Goal: Transaction & Acquisition: Purchase product/service

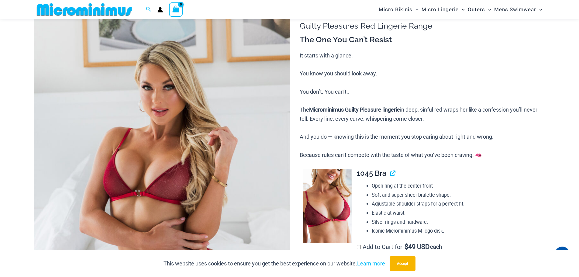
scroll to position [56, 0]
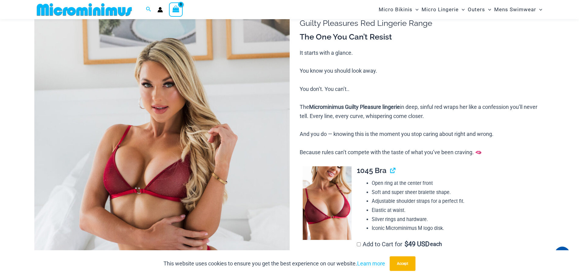
click at [181, 136] on img at bounding box center [161, 191] width 255 height 383
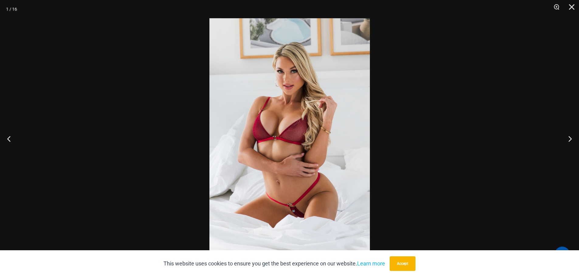
click at [354, 167] on img at bounding box center [290, 138] width 161 height 241
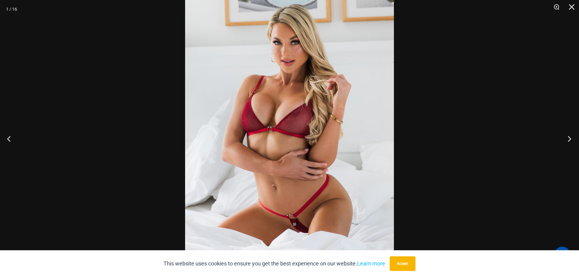
click at [568, 139] on button "Next" at bounding box center [567, 138] width 23 height 30
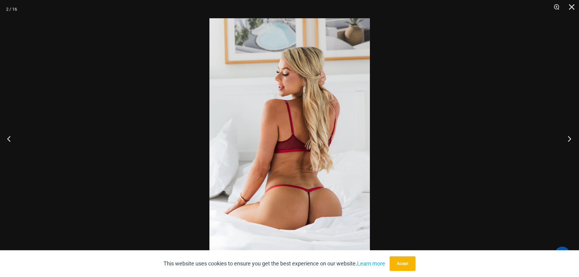
click at [567, 139] on button "Next" at bounding box center [567, 138] width 23 height 30
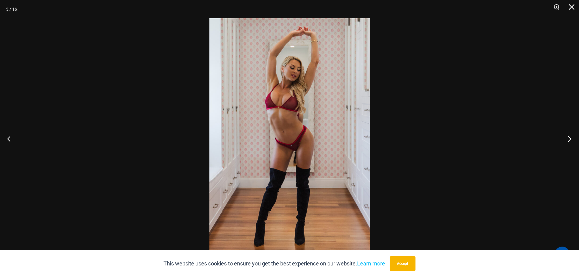
click at [568, 137] on button "Next" at bounding box center [567, 138] width 23 height 30
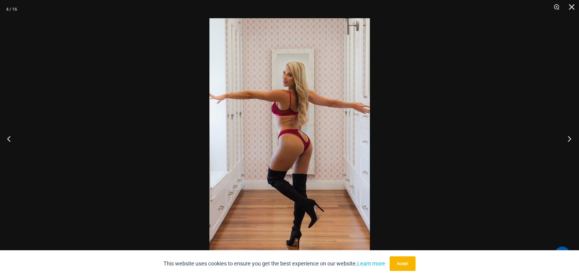
click at [567, 139] on button "Next" at bounding box center [567, 138] width 23 height 30
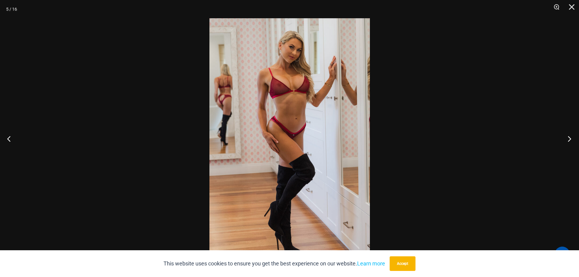
click at [570, 140] on button "Next" at bounding box center [567, 138] width 23 height 30
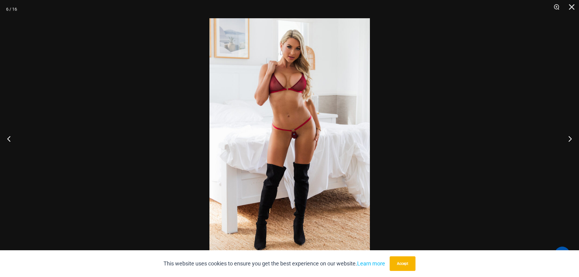
click at [326, 165] on img at bounding box center [290, 138] width 161 height 241
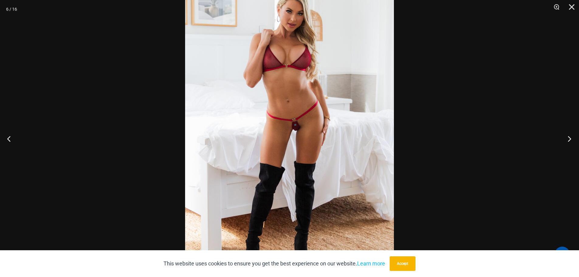
click at [569, 138] on button "Next" at bounding box center [567, 138] width 23 height 30
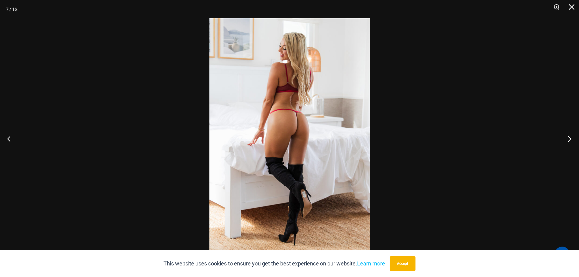
click at [568, 138] on button "Next" at bounding box center [567, 138] width 23 height 30
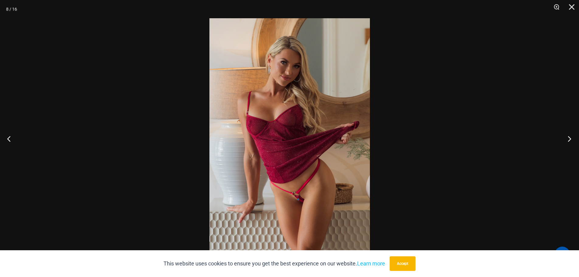
click at [570, 139] on button "Next" at bounding box center [567, 138] width 23 height 30
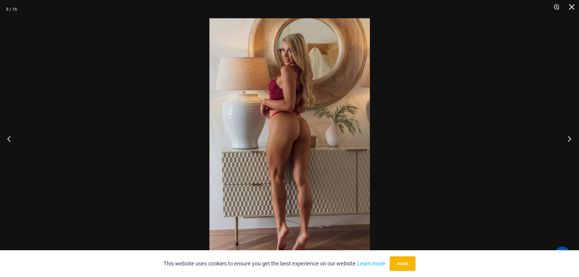
click at [570, 139] on button "Next" at bounding box center [567, 138] width 23 height 30
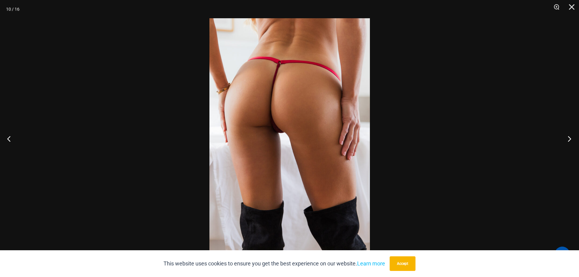
click at [570, 139] on button "Next" at bounding box center [567, 138] width 23 height 30
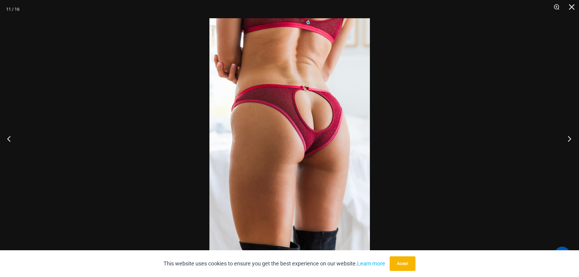
click at [570, 139] on button "Next" at bounding box center [567, 138] width 23 height 30
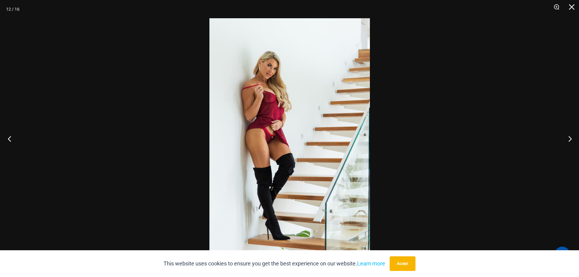
click at [9, 139] on button "Previous" at bounding box center [11, 138] width 23 height 30
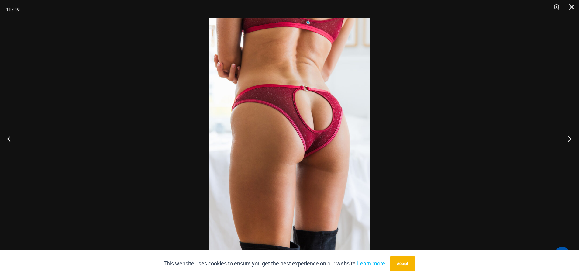
click at [569, 139] on button "Next" at bounding box center [567, 138] width 23 height 30
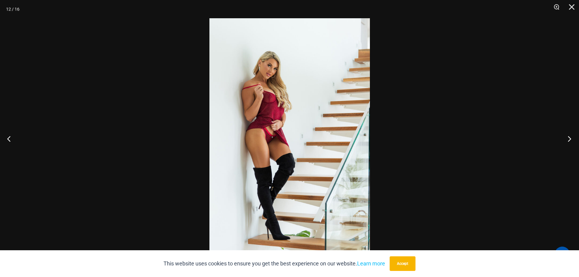
click at [565, 139] on button "Next" at bounding box center [567, 138] width 23 height 30
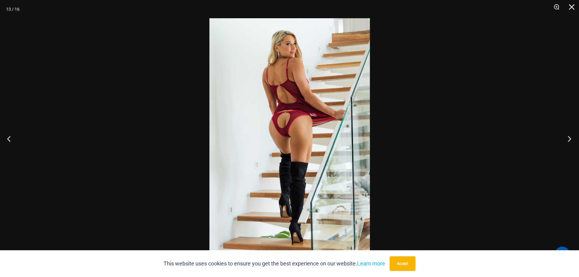
click at [567, 138] on button "Next" at bounding box center [567, 138] width 23 height 30
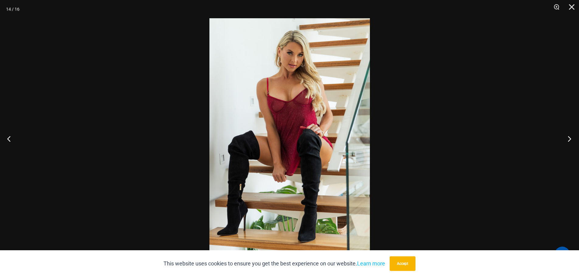
click at [570, 124] on button "Next" at bounding box center [567, 138] width 23 height 30
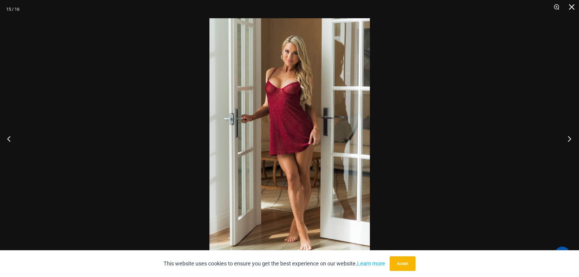
click at [569, 139] on button "Next" at bounding box center [567, 138] width 23 height 30
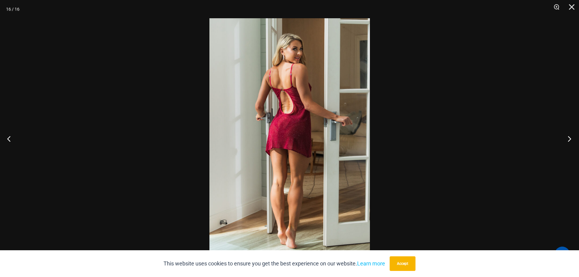
click at [569, 139] on button "Next" at bounding box center [567, 138] width 23 height 30
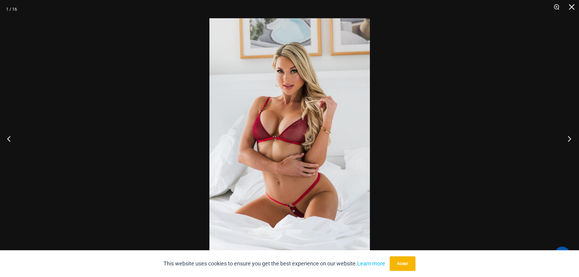
click at [567, 140] on button "Next" at bounding box center [567, 138] width 23 height 30
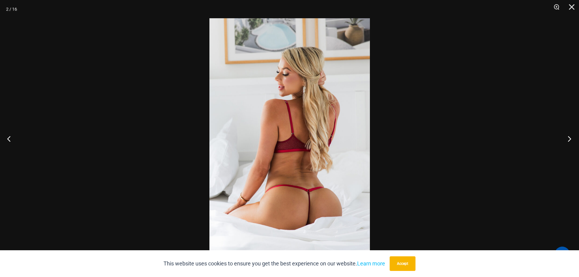
click at [567, 140] on button "Next" at bounding box center [567, 138] width 23 height 30
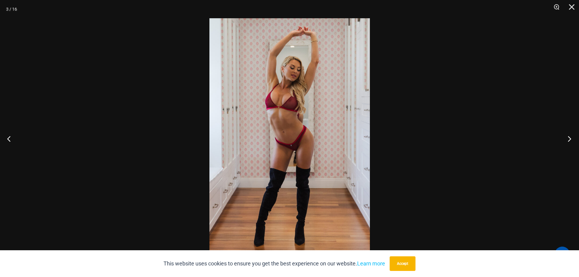
click at [567, 140] on button "Next" at bounding box center [567, 138] width 23 height 30
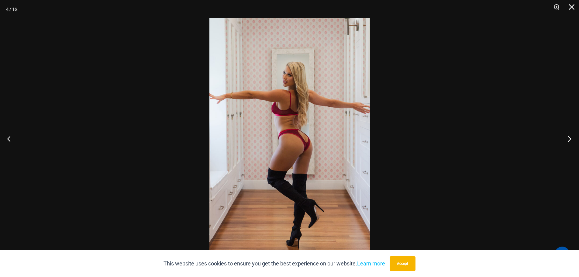
click at [567, 140] on button "Next" at bounding box center [567, 138] width 23 height 30
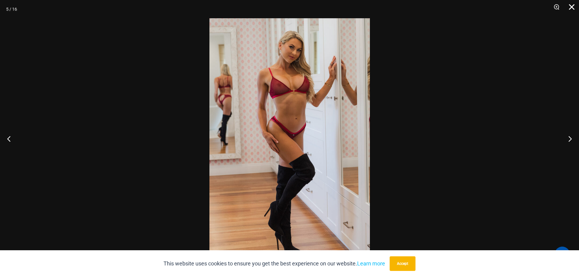
click at [570, 5] on button "Close" at bounding box center [569, 9] width 15 height 18
